Goal: Task Accomplishment & Management: Complete application form

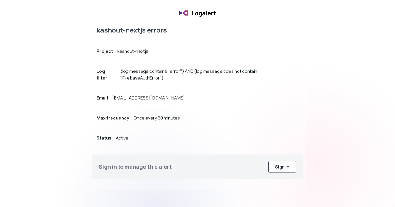
click at [273, 161] on button "Sign in" at bounding box center [282, 167] width 28 height 12
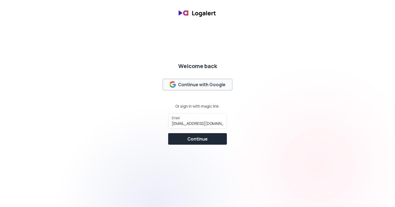
click at [217, 82] on div "Continue with Google" at bounding box center [198, 84] width 56 height 7
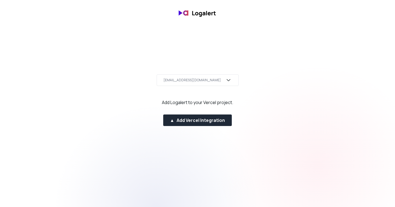
click at [220, 76] on div "[EMAIL_ADDRESS][DOMAIN_NAME]" at bounding box center [198, 80] width 82 height 12
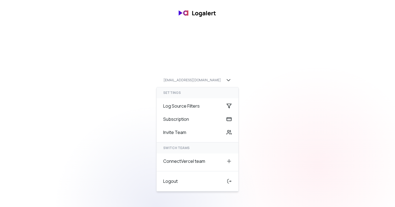
click at [315, 104] on div "angga.sundowo@gmail.com settings Log Source Filters Subscription Invite Team SW…" at bounding box center [197, 103] width 395 height 63
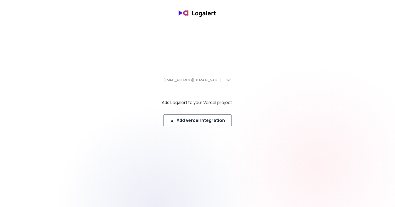
click at [219, 119] on div "▲ Add Vercel Integration" at bounding box center [197, 120] width 55 height 7
click at [206, 120] on div "▲ Add Vercel Integration" at bounding box center [197, 120] width 55 height 7
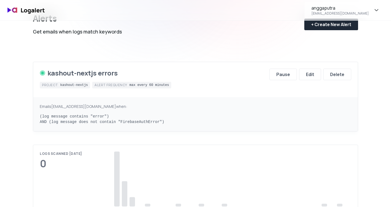
scroll to position [29, 0]
click at [294, 70] on button "Pause" at bounding box center [282, 75] width 27 height 12
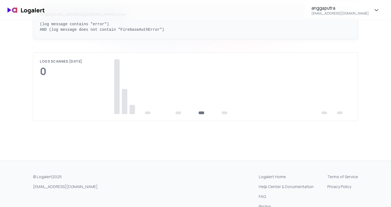
scroll to position [121, 0]
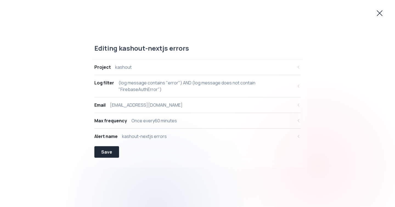
click at [381, 11] on icon at bounding box center [379, 13] width 9 height 9
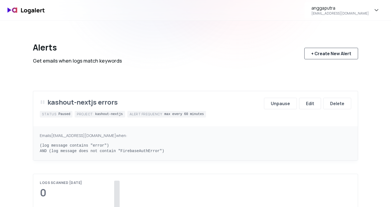
click at [320, 53] on div "+ Create New Alert" at bounding box center [331, 53] width 40 height 7
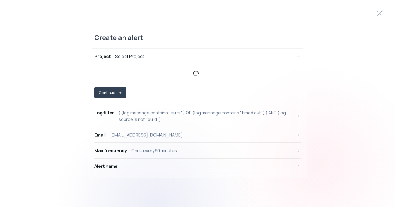
select select "prj_ijjjUislxQJWjgxDrzhcxDA9G0Me"
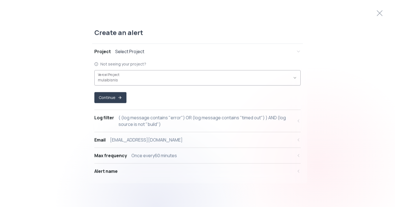
click at [128, 74] on div "mulaibisnis ," at bounding box center [194, 78] width 193 height 10
click at [291, 76] on button "Vercel Project mulaibisnis ," at bounding box center [197, 77] width 206 height 15
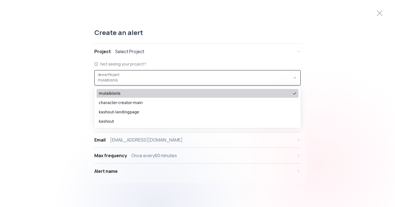
click at [132, 94] on span "mulaibisnis" at bounding box center [195, 93] width 192 height 5
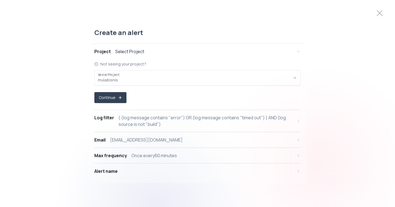
click at [152, 123] on div "( (log message contains "error") OR (log message contains "timed out") ) AND (l…" at bounding box center [206, 120] width 175 height 13
select select "message"
select select "CONTAINS"
select select "OR"
select select "message"
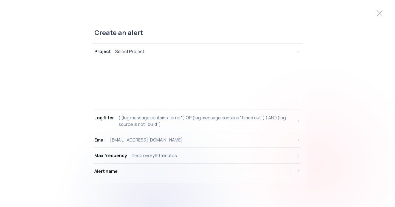
select select "CONTAINS"
select select "AND"
select select "source"
select select "NOT_EQUALS"
select select "build"
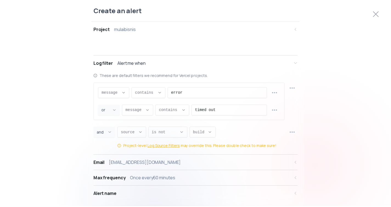
scroll to position [5, 0]
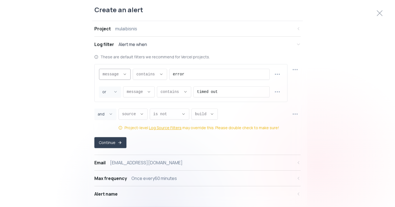
click at [120, 72] on span "message ," at bounding box center [112, 74] width 18 height 5
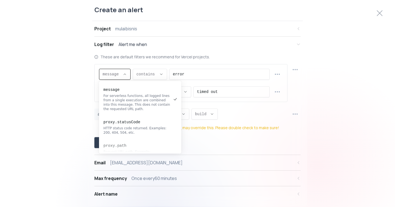
click at [120, 72] on span "message ," at bounding box center [112, 74] width 18 height 5
click at [206, 77] on input "error" at bounding box center [219, 74] width 93 height 10
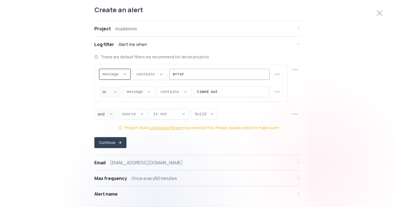
click at [204, 75] on input "error" at bounding box center [219, 74] width 93 height 10
paste input "OpenAI"
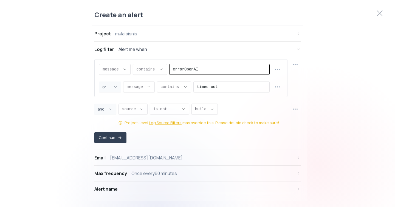
paste input "Enter text value..."
type input "OpenAI"
click at [174, 87] on span "contains ," at bounding box center [171, 86] width 21 height 5
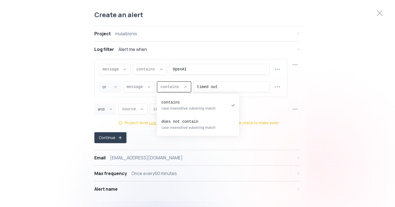
click at [173, 87] on span "contains ," at bounding box center [171, 86] width 21 height 5
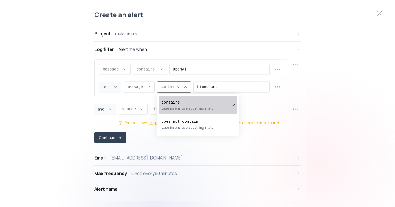
click at [324, 122] on div "Create an alert Project mulaibisnis Log filter Alert me when message message me…" at bounding box center [197, 103] width 395 height 199
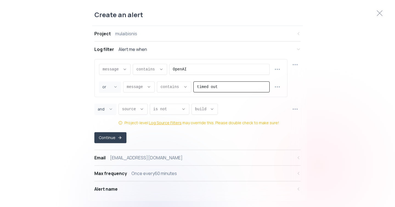
click at [229, 88] on input "timed out" at bounding box center [231, 87] width 69 height 10
paste input "Request failed"
type input "Request failed"
drag, startPoint x: 341, startPoint y: 106, endPoint x: 330, endPoint y: 107, distance: 11.6
click at [341, 106] on div "Create an alert Project mulaibisnis Log filter Alert me when message message me…" at bounding box center [197, 103] width 395 height 199
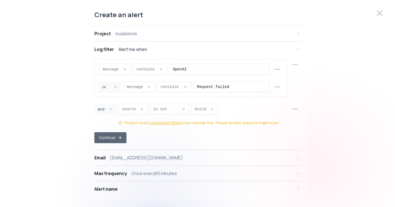
click at [114, 135] on button "Continue" at bounding box center [110, 137] width 32 height 11
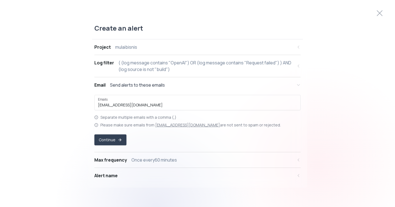
click at [115, 176] on div "Alert name" at bounding box center [105, 175] width 23 height 7
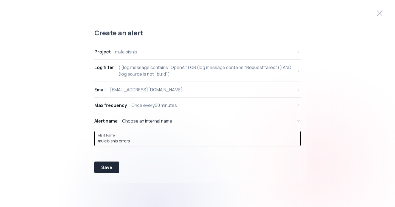
drag, startPoint x: 140, startPoint y: 142, endPoint x: 122, endPoint y: 142, distance: 18.1
click at [120, 142] on input "mulaibisnis errors" at bounding box center [197, 140] width 199 height 5
drag, startPoint x: 119, startPoint y: 140, endPoint x: 121, endPoint y: 141, distance: 2.9
click at [119, 140] on input "mulaibisnis errors" at bounding box center [197, 140] width 199 height 5
type input "mulaibisnis OpenAI call errors"
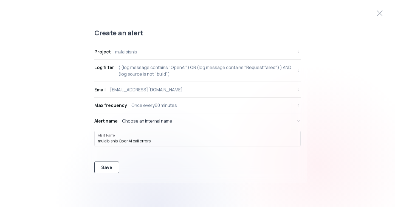
click at [99, 168] on button "Save" at bounding box center [106, 168] width 25 height 12
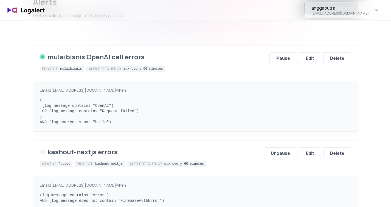
scroll to position [70, 0]
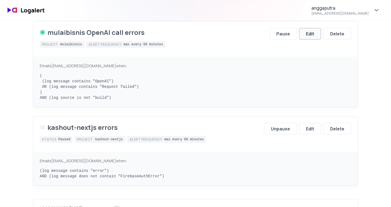
click at [305, 36] on button "Edit" at bounding box center [310, 34] width 22 height 12
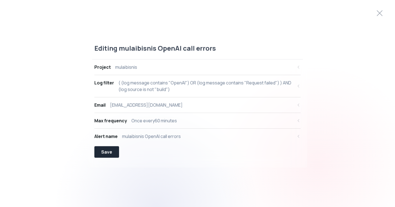
click at [181, 86] on div "( (log message contains "OpenAI") OR (log message contains "Request failed") ) …" at bounding box center [206, 86] width 175 height 13
select select "message"
select select "CONTAINS"
select select "OR"
select select "message"
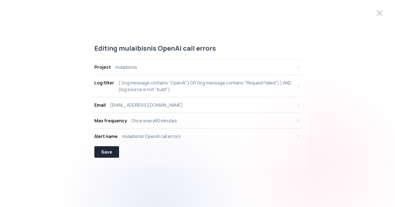
select select "CONTAINS"
select select "AND"
select select "source"
select select "NOT_EQUALS"
select select "build"
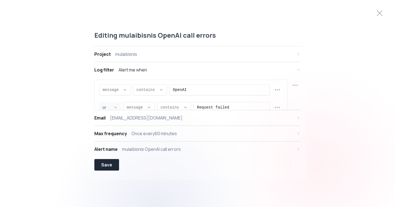
scroll to position [5, 0]
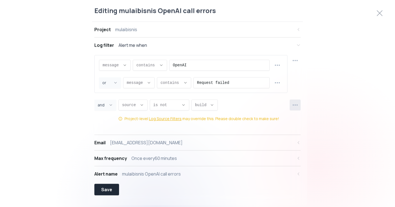
click at [293, 105] on circle "button" at bounding box center [293, 105] width 1 height 1
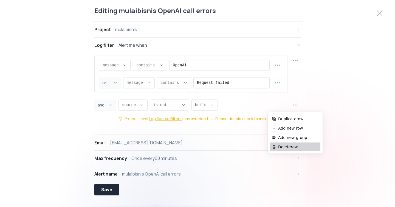
click at [284, 147] on span "Delete row" at bounding box center [298, 146] width 40 height 5
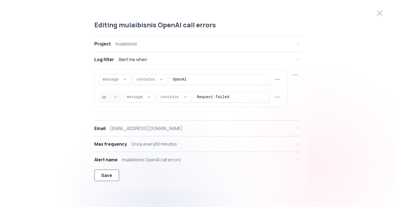
click at [108, 175] on div "Save" at bounding box center [106, 175] width 11 height 7
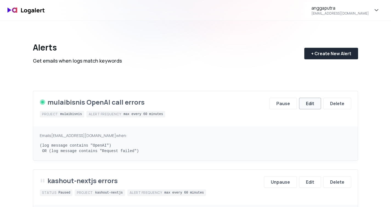
click at [311, 105] on div "Edit" at bounding box center [310, 103] width 8 height 7
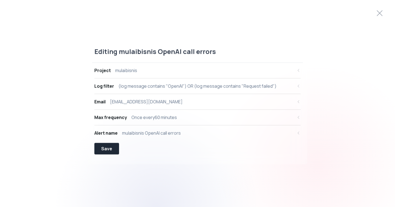
click at [150, 86] on div "(log message contains "OpenAI") OR (log message contains "Request failed")" at bounding box center [198, 86] width 158 height 7
select select "message"
select select "CONTAINS"
select select "OR"
select select "message"
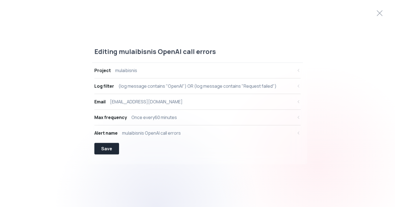
select select "CONTAINS"
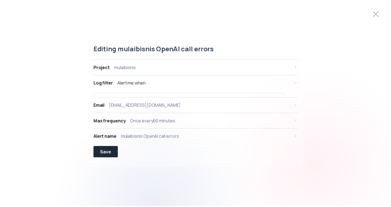
scroll to position [5, 0]
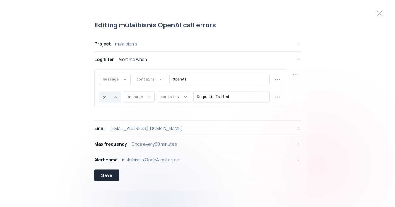
click at [109, 98] on span "or ," at bounding box center [106, 96] width 9 height 5
click at [111, 109] on span "and" at bounding box center [107, 110] width 8 height 5
type input "AND"
select select "AND"
click at [279, 79] on icon "button" at bounding box center [277, 79] width 7 height 7
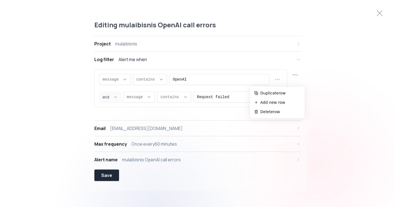
click at [345, 98] on div "Editing mulaibisnis OpenAI call errors Project mulaibisnis Log filter Alert me …" at bounding box center [197, 103] width 395 height 179
click at [113, 176] on button "Save" at bounding box center [106, 176] width 25 height 12
